Goal: Check status: Check status

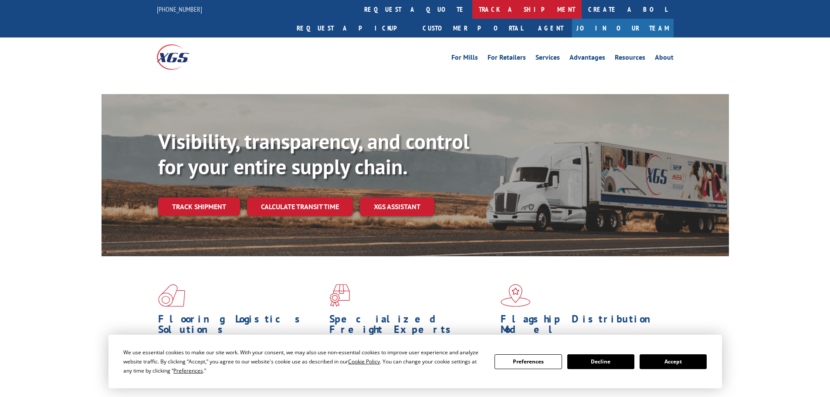
click at [472, 11] on link "track a shipment" at bounding box center [526, 9] width 109 height 19
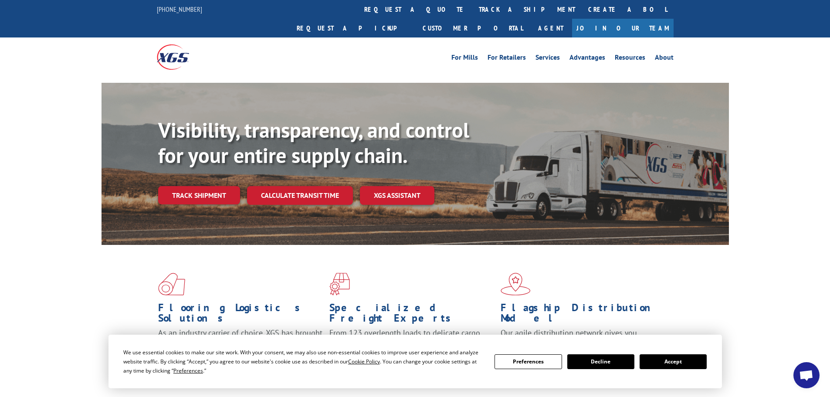
drag, startPoint x: 213, startPoint y: 178, endPoint x: 217, endPoint y: 182, distance: 5.0
click at [213, 186] on link "Track shipment" at bounding box center [199, 195] width 82 height 18
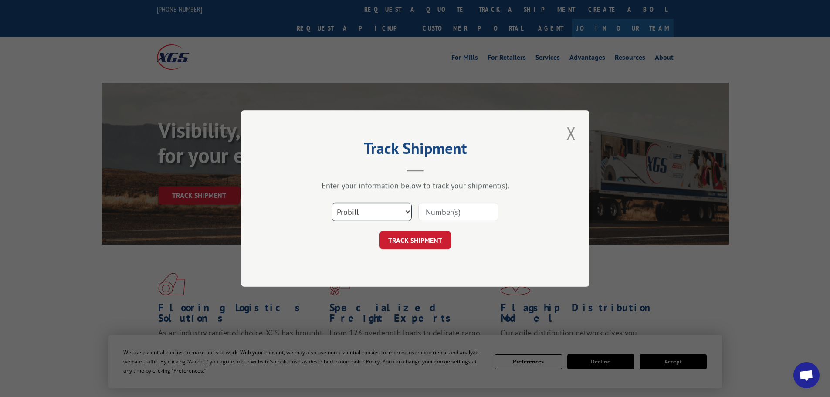
drag, startPoint x: 347, startPoint y: 216, endPoint x: 349, endPoint y: 220, distance: 4.5
click at [347, 215] on select "Select category... Probill BOL PO" at bounding box center [372, 212] width 80 height 18
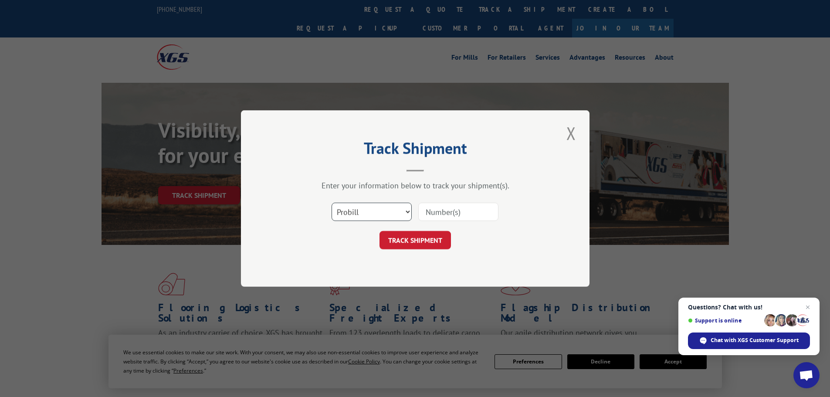
select select "bol"
click at [332, 203] on select "Select category... Probill BOL PO" at bounding box center [372, 212] width 80 height 18
click at [467, 211] on input at bounding box center [458, 212] width 80 height 18
paste input "44532598"
type input "44532598"
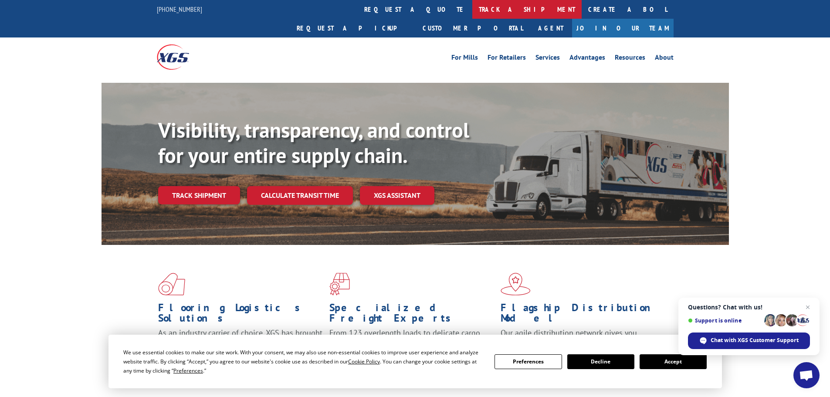
click at [472, 13] on link "track a shipment" at bounding box center [526, 9] width 109 height 19
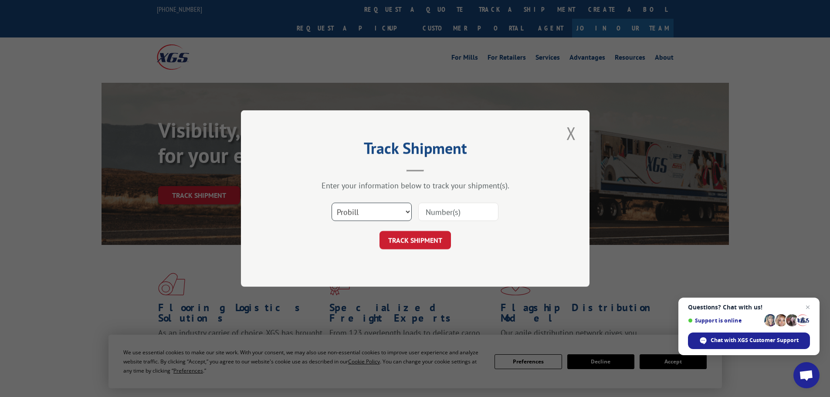
click at [369, 210] on select "Select category... Probill BOL PO" at bounding box center [372, 212] width 80 height 18
select select "bol"
click at [332, 203] on select "Select category... Probill BOL PO" at bounding box center [372, 212] width 80 height 18
click at [450, 213] on input at bounding box center [458, 212] width 80 height 18
paste input "5951177"
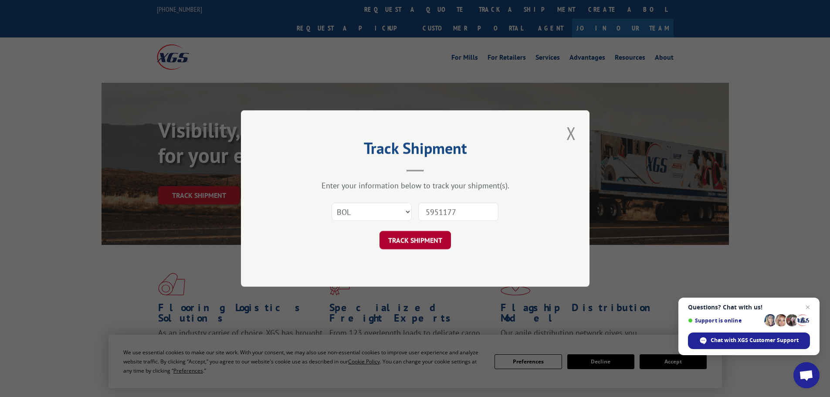
type input "5951177"
click at [419, 240] on button "TRACK SHIPMENT" at bounding box center [414, 240] width 71 height 18
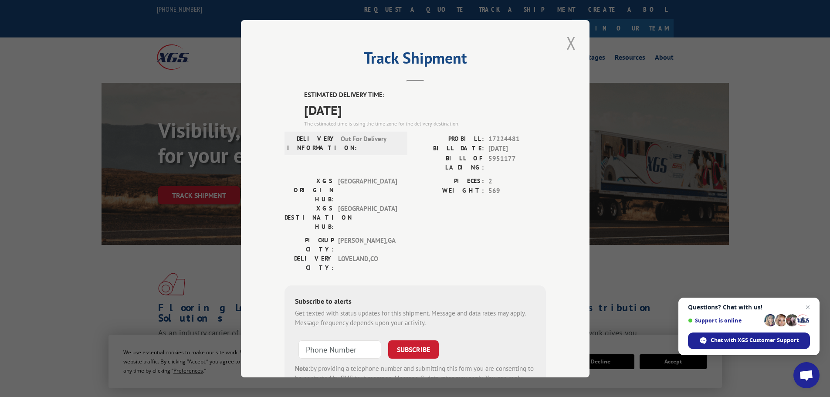
click at [569, 41] on button "Close modal" at bounding box center [571, 43] width 15 height 24
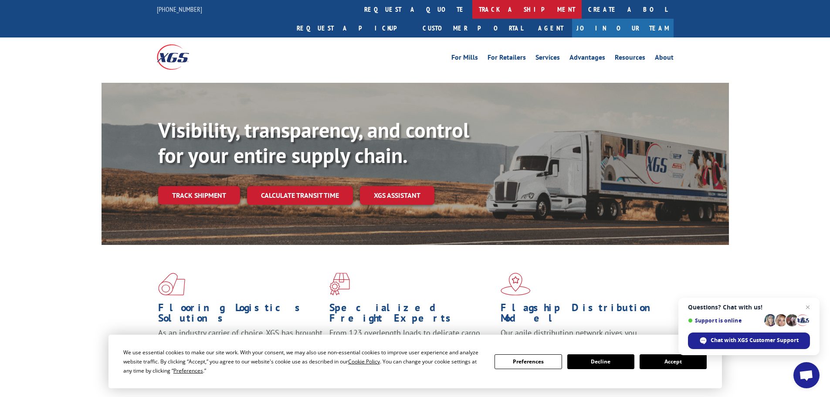
click at [472, 5] on link "track a shipment" at bounding box center [526, 9] width 109 height 19
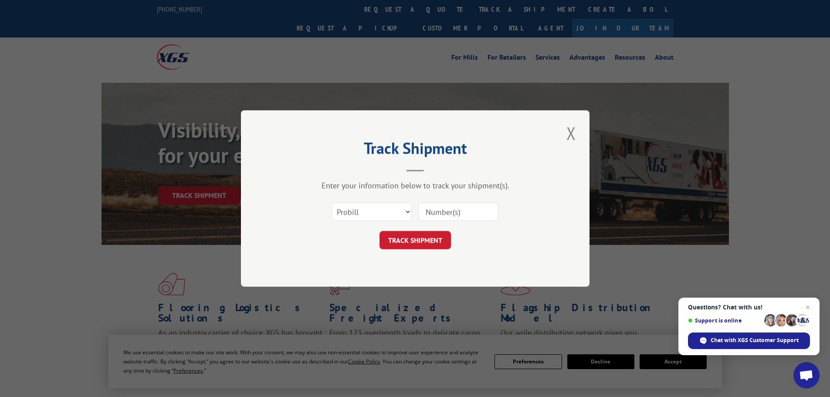
click at [367, 200] on div "Select category... Probill BOL PO" at bounding box center [414, 211] width 261 height 29
drag, startPoint x: 371, startPoint y: 213, endPoint x: 373, endPoint y: 219, distance: 5.5
click at [371, 213] on select "Select category... Probill BOL PO" at bounding box center [372, 212] width 80 height 18
select select "bol"
click at [332, 203] on select "Select category... Probill BOL PO" at bounding box center [372, 212] width 80 height 18
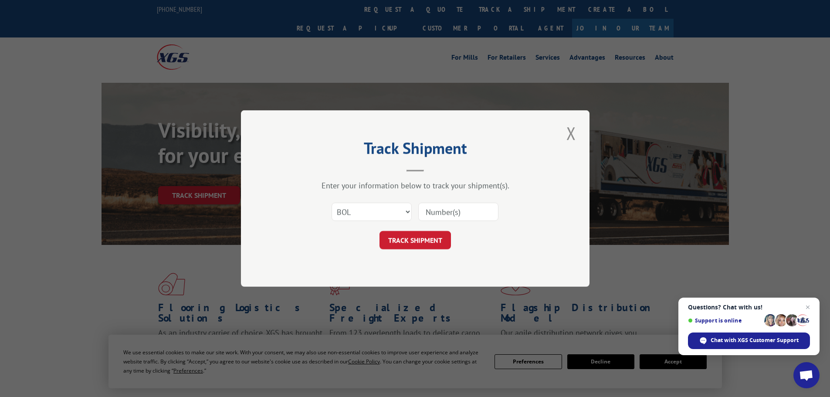
click at [423, 217] on input at bounding box center [458, 212] width 80 height 18
paste input "4905750"
type input "4905750"
click at [414, 244] on button "TRACK SHIPMENT" at bounding box center [414, 240] width 71 height 18
